Goal: Find specific page/section

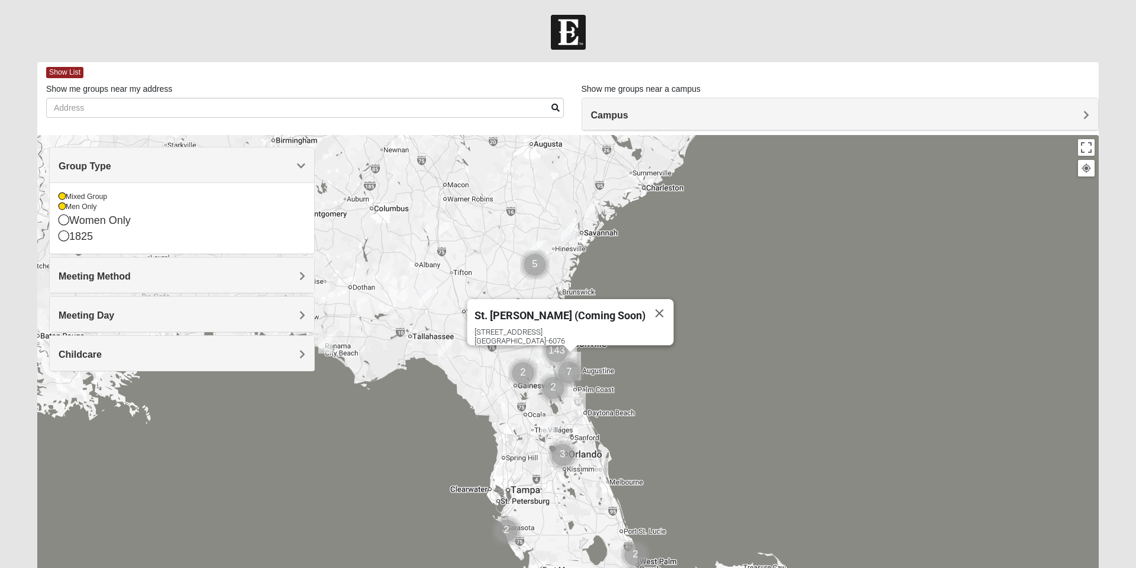
scroll to position [84, 0]
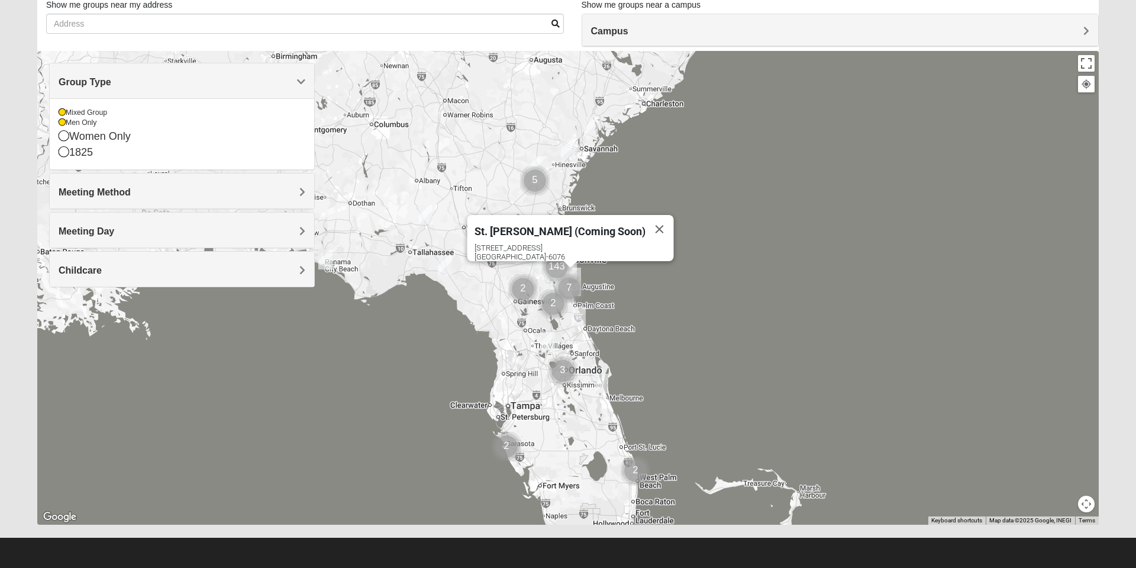
click at [648, 222] on button "Close" at bounding box center [660, 229] width 28 height 28
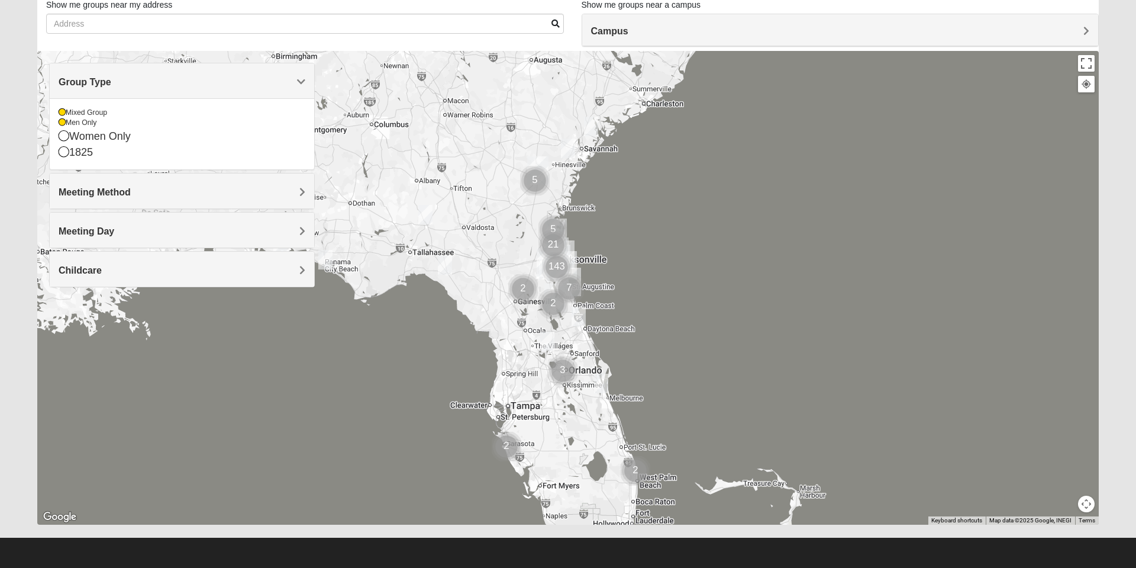
click at [69, 115] on div "Mixed Group" at bounding box center [182, 113] width 247 height 10
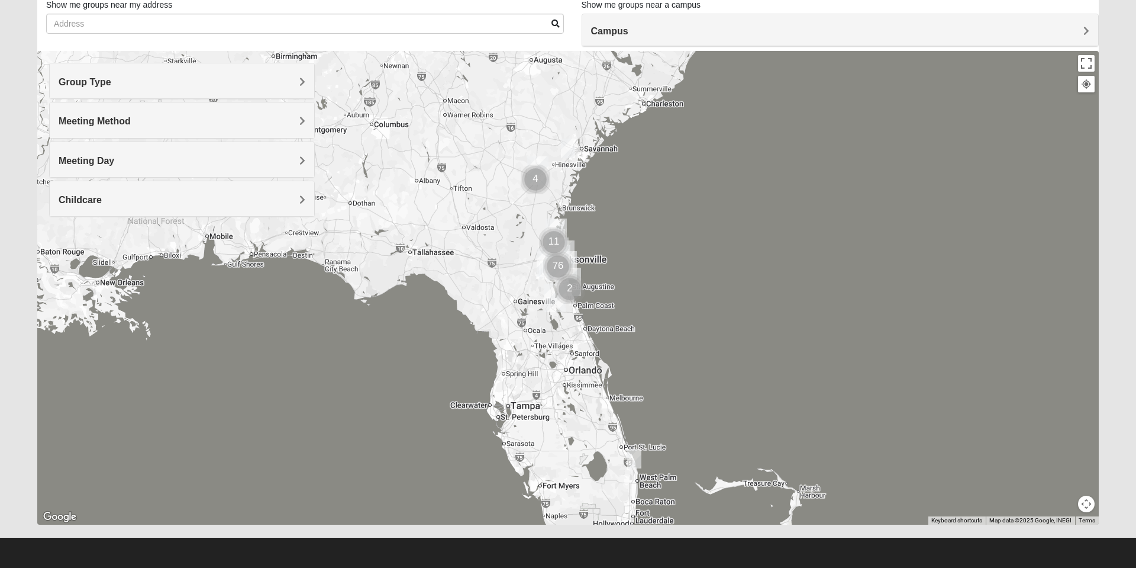
click at [127, 94] on div "Group Type" at bounding box center [182, 80] width 265 height 35
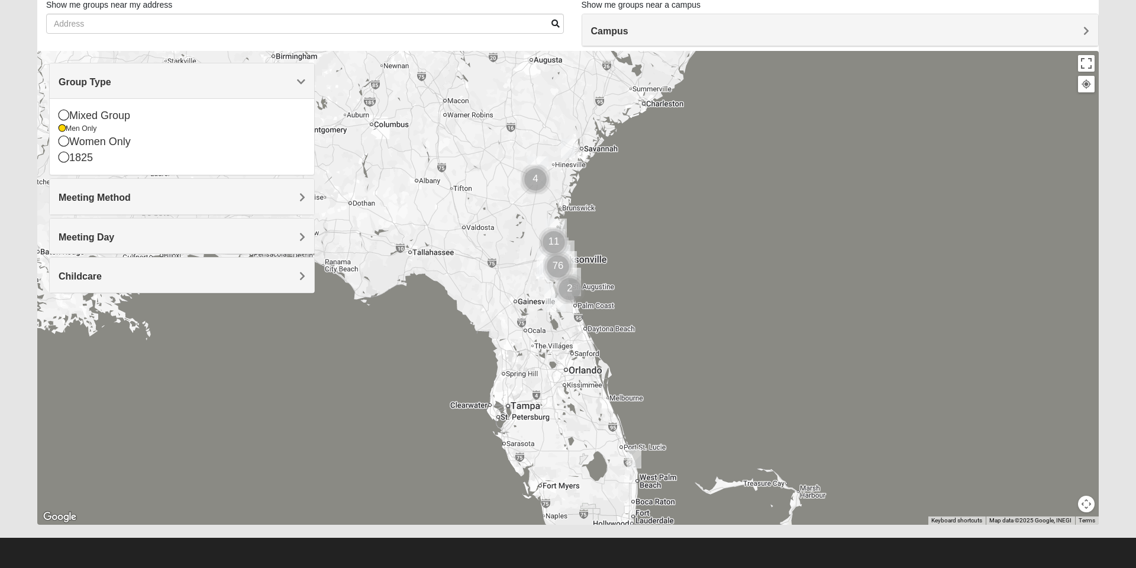
click at [62, 129] on icon at bounding box center [62, 128] width 7 height 7
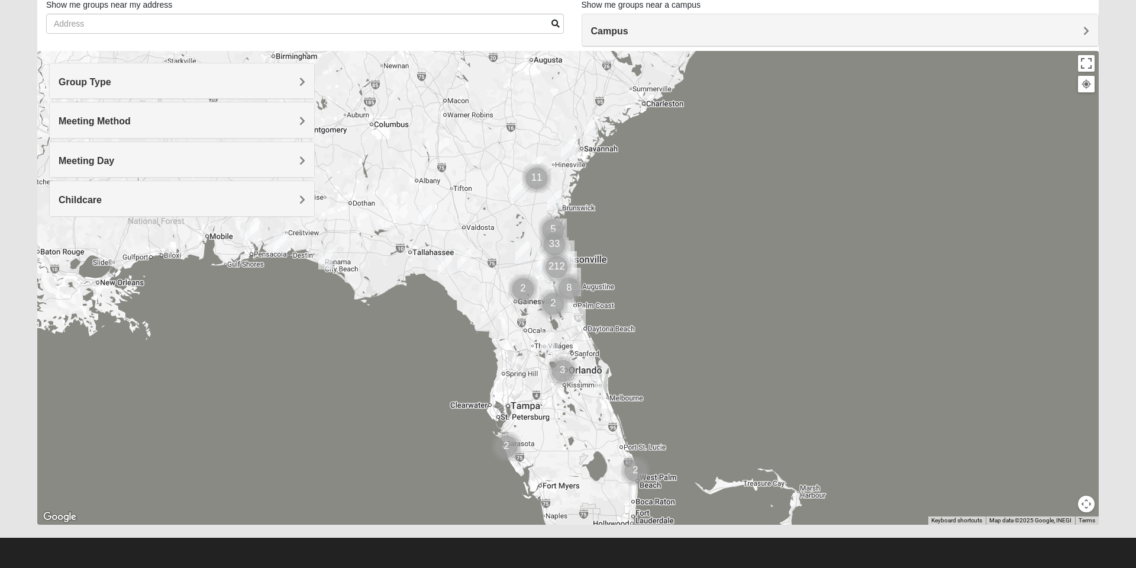
click at [913, 37] on h4 "Campus" at bounding box center [840, 30] width 499 height 11
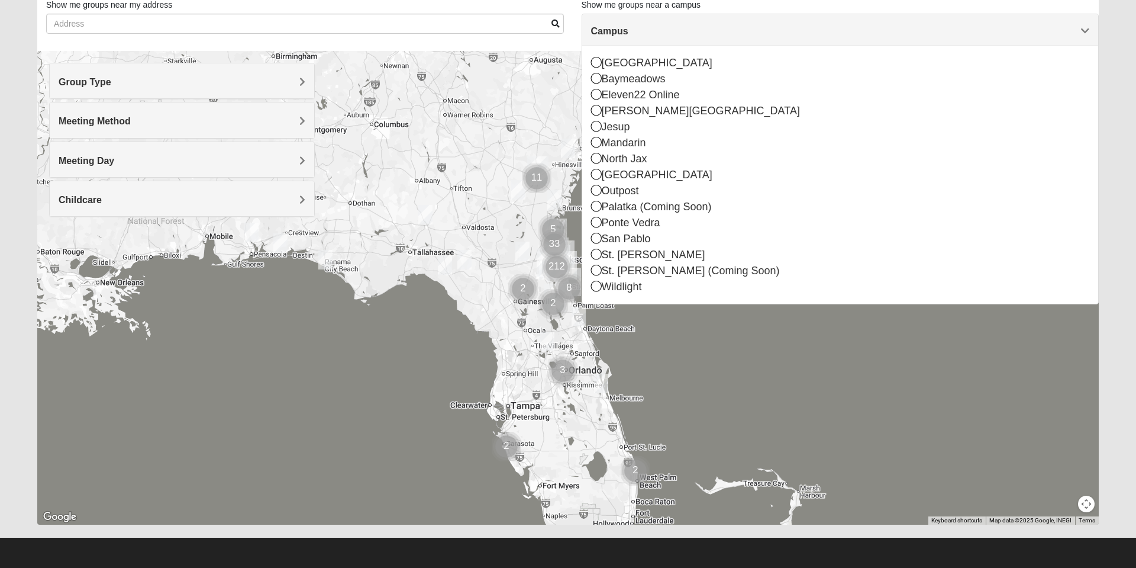
click at [643, 159] on div "North Jax" at bounding box center [840, 159] width 499 height 16
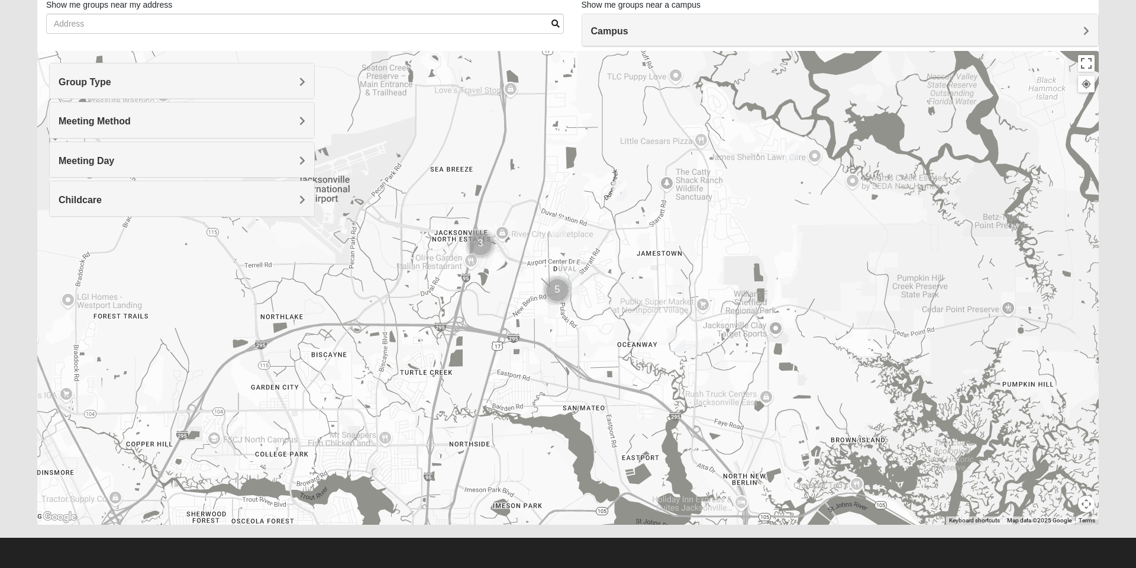
click at [562, 229] on img "On Campus Mixed Martins 32218" at bounding box center [559, 226] width 24 height 29
click at [661, 152] on button "Close" at bounding box center [651, 158] width 28 height 28
click at [1, 440] on form "Log In Find A Group Error Show List Loading Groups" at bounding box center [568, 249] width 1136 height 637
click at [531, 179] on div at bounding box center [568, 288] width 1062 height 474
click at [539, 178] on div at bounding box center [568, 288] width 1062 height 474
